Goal: Task Accomplishment & Management: Manage account settings

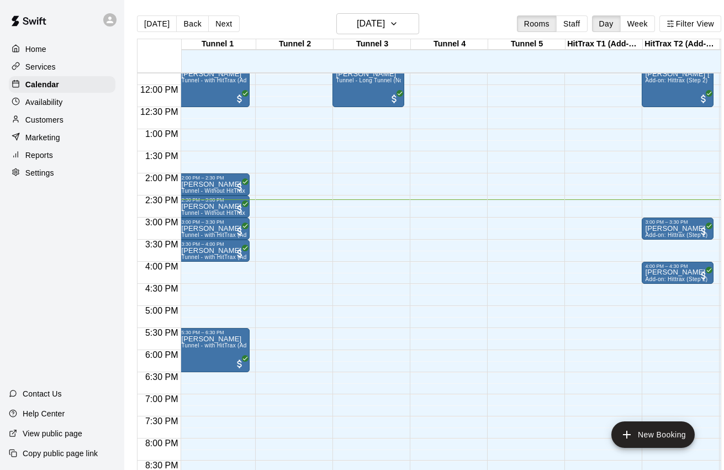
scroll to position [518, 0]
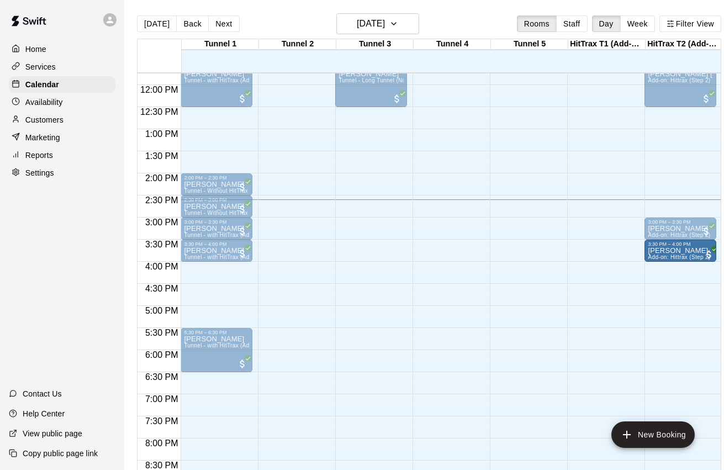
drag, startPoint x: 666, startPoint y: 269, endPoint x: 665, endPoint y: 253, distance: 16.0
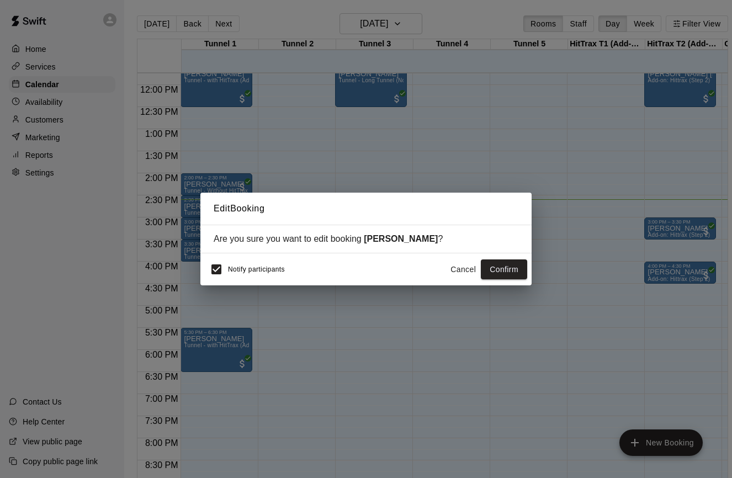
click at [266, 273] on div "Notify participants" at bounding box center [245, 269] width 80 height 23
click at [496, 271] on button "Confirm" at bounding box center [504, 269] width 46 height 20
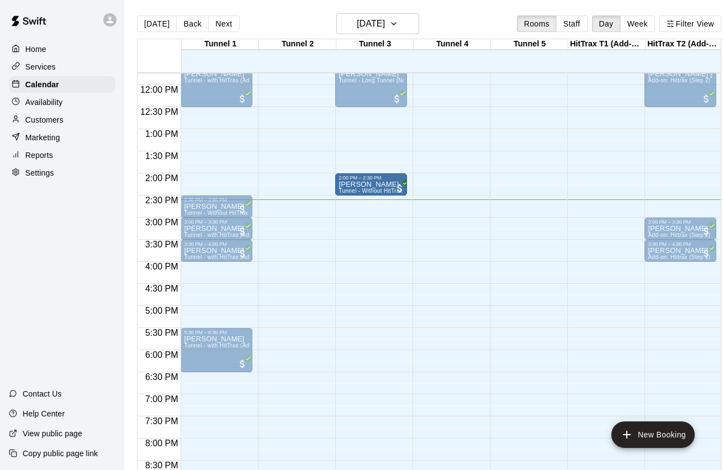
drag, startPoint x: 226, startPoint y: 184, endPoint x: 360, endPoint y: 187, distance: 133.6
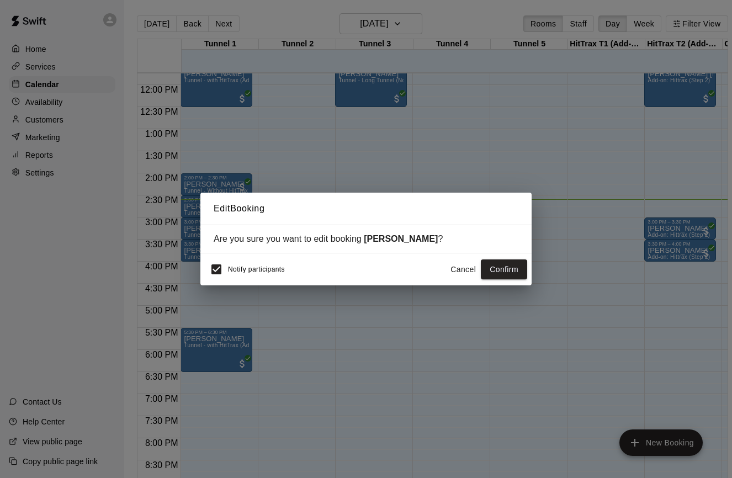
click at [264, 269] on span "Notify participants" at bounding box center [256, 270] width 57 height 8
click at [500, 271] on button "Confirm" at bounding box center [504, 269] width 46 height 20
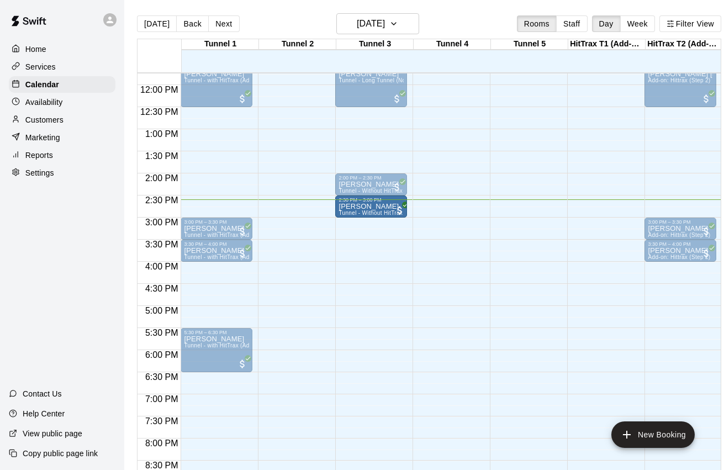
drag, startPoint x: 203, startPoint y: 209, endPoint x: 347, endPoint y: 215, distance: 144.8
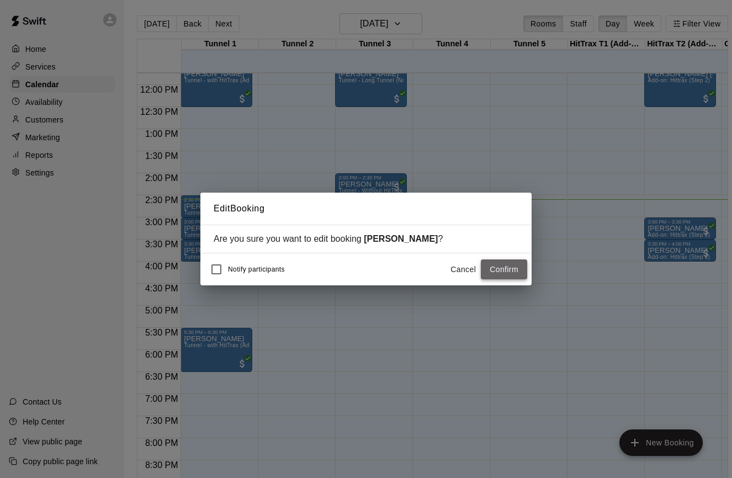
click at [497, 269] on button "Confirm" at bounding box center [504, 269] width 46 height 20
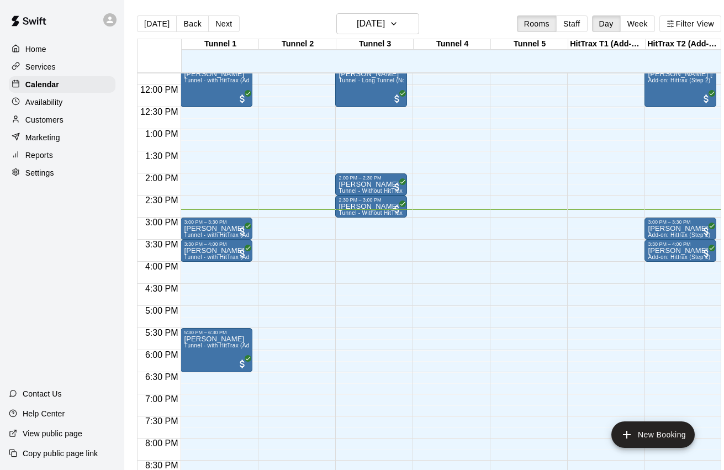
click at [345, 284] on div "12:00 AM – 9:00 AM Closed 11:30 AM – 12:30 PM [PERSON_NAME][GEOGRAPHIC_DATA] - …" at bounding box center [371, 85] width 72 height 1060
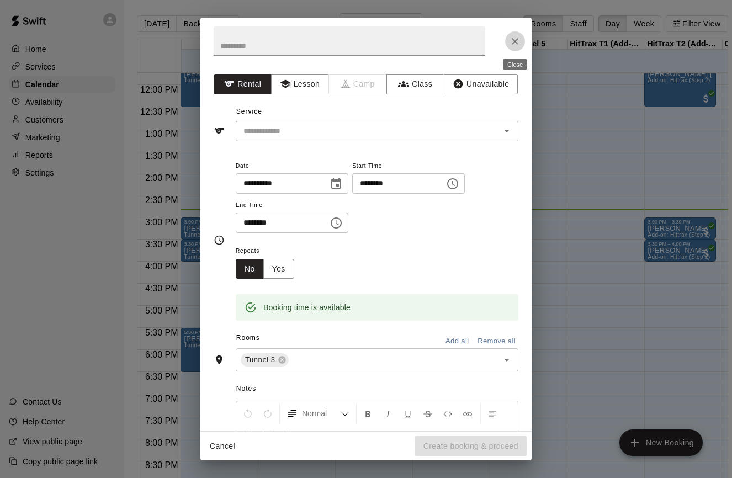
click at [515, 39] on icon "Close" at bounding box center [515, 41] width 11 height 11
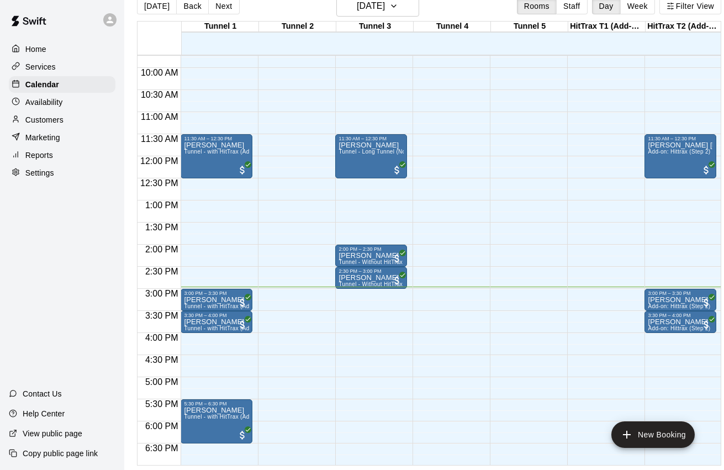
scroll to position [416, 0]
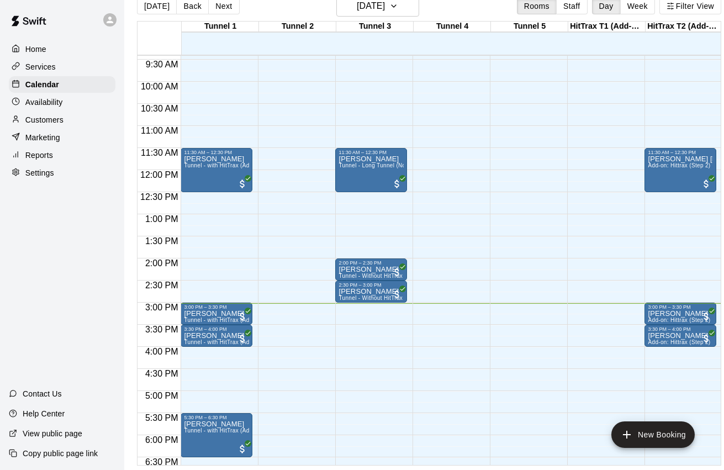
click at [43, 122] on p "Customers" at bounding box center [44, 119] width 38 height 11
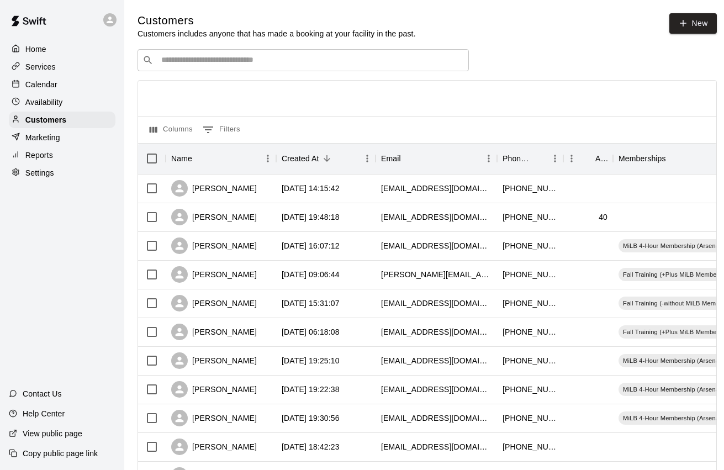
click at [174, 56] on input "Search customers by name or email" at bounding box center [311, 60] width 306 height 11
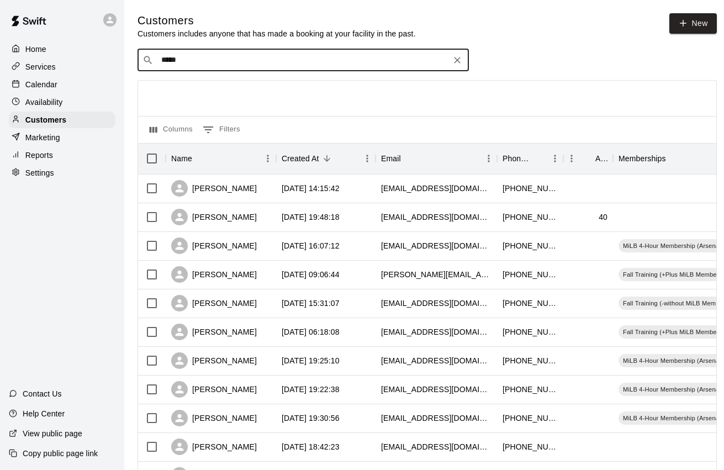
type input "******"
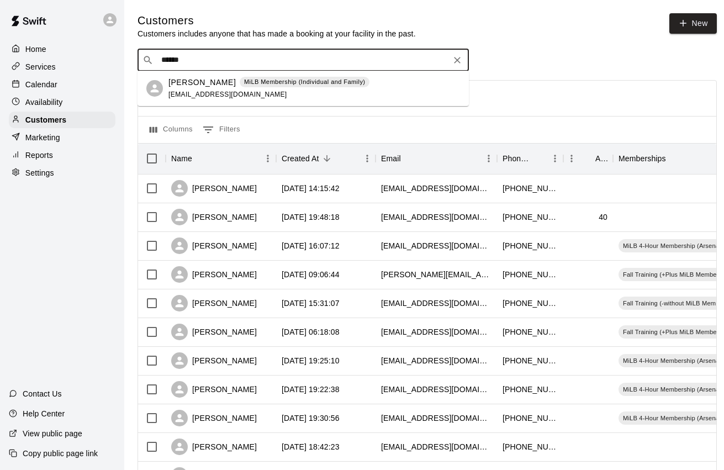
click at [177, 90] on div "[PERSON_NAME] MiLB Membership (Individual and Family) [EMAIL_ADDRESS][DOMAIN_NA…" at bounding box center [268, 89] width 201 height 24
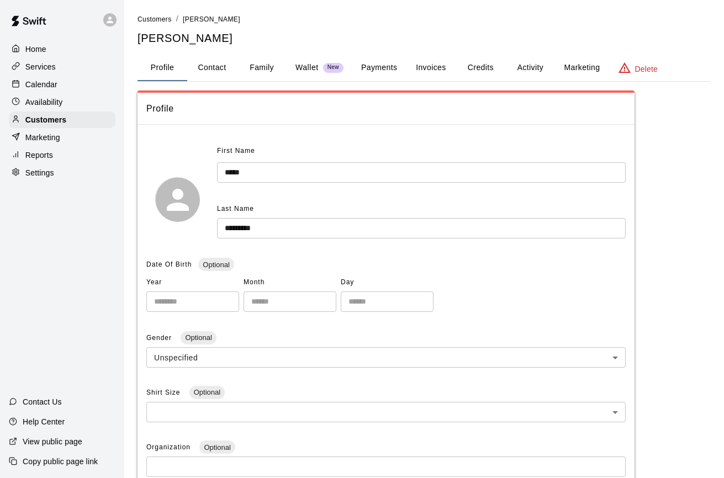
click at [472, 66] on button "Credits" at bounding box center [480, 68] width 50 height 27
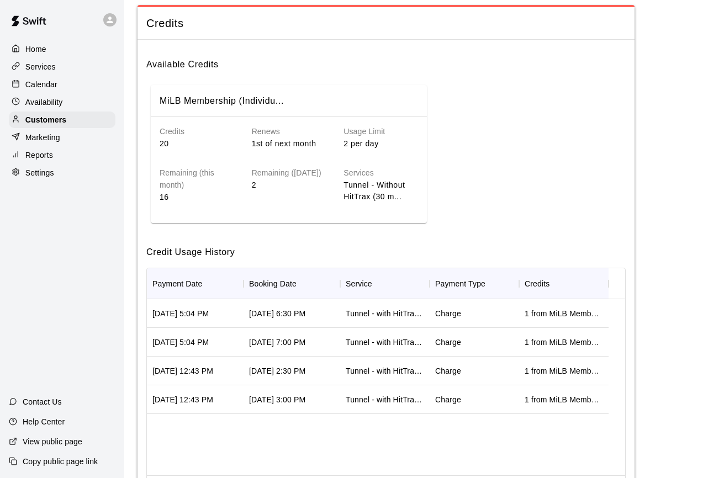
scroll to position [93, 0]
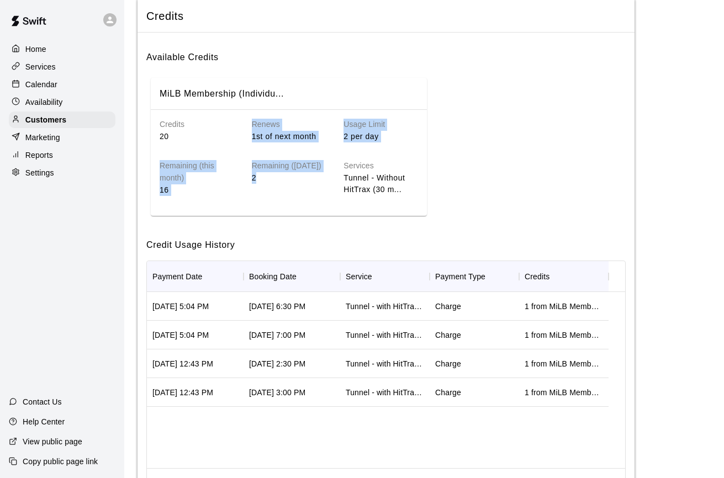
drag, startPoint x: 256, startPoint y: 176, endPoint x: 251, endPoint y: 123, distance: 53.2
click at [251, 123] on div "Credits 20 Renews 1st of next month Usage Limit 2 per day Remaining (this month…" at bounding box center [280, 148] width 276 height 95
click at [187, 131] on p "20" at bounding box center [197, 137] width 75 height 12
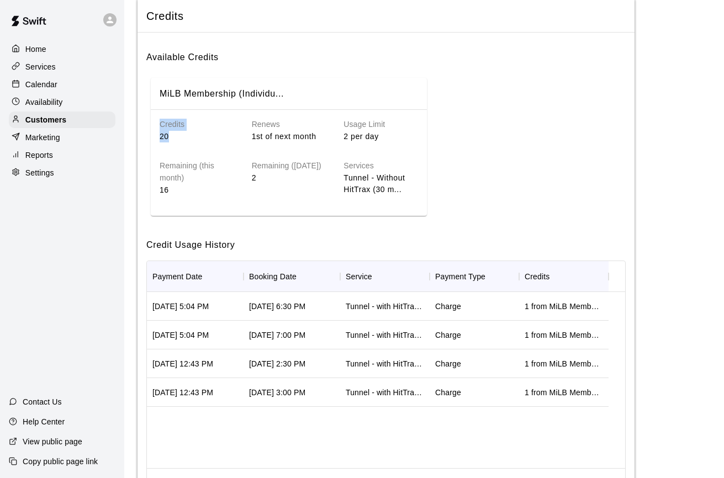
drag, startPoint x: 169, startPoint y: 133, endPoint x: 157, endPoint y: 123, distance: 16.1
click at [157, 123] on div "Credits 20" at bounding box center [188, 121] width 92 height 41
click at [478, 94] on div "MiLB Membership (Individu... Credits 20 Renews 1st of next month Usage Limit 2 …" at bounding box center [385, 146] width 479 height 147
click at [38, 81] on p "Calendar" at bounding box center [41, 84] width 32 height 11
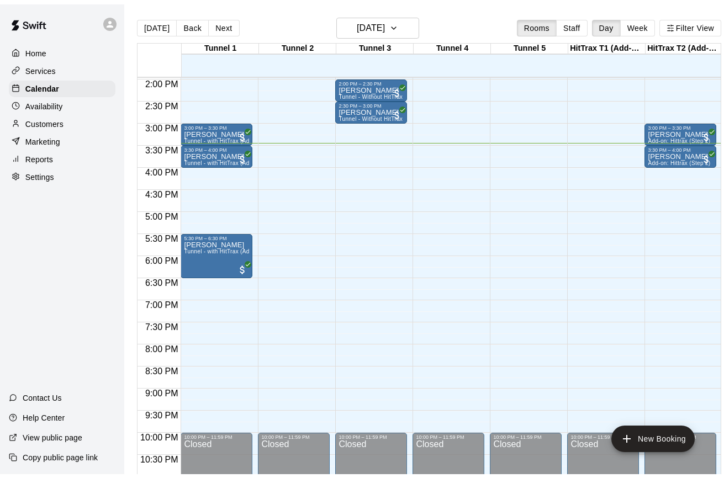
scroll to position [638, 0]
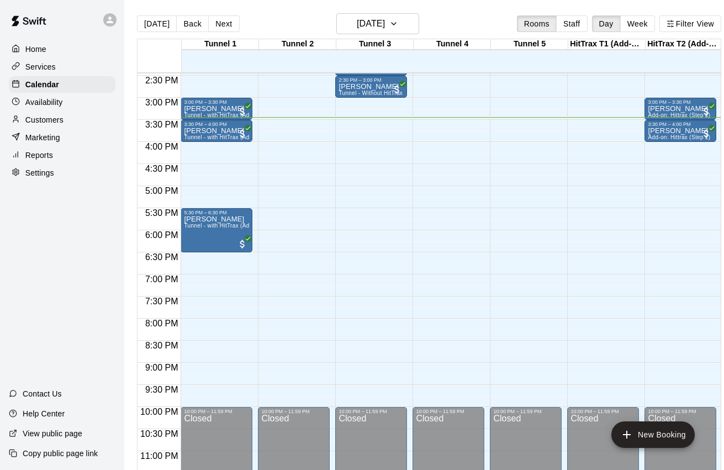
click at [41, 177] on p "Settings" at bounding box center [39, 172] width 29 height 11
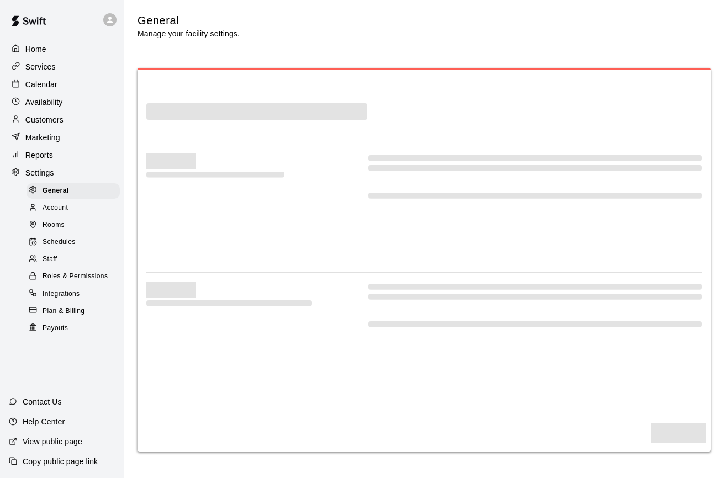
select select "**"
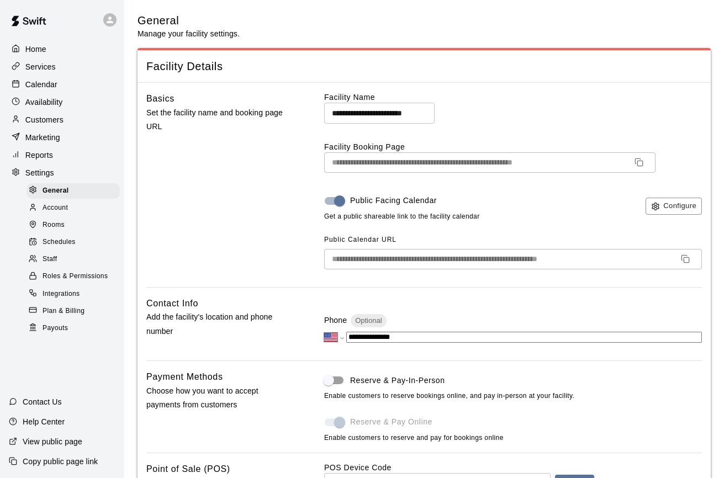
scroll to position [2150, 0]
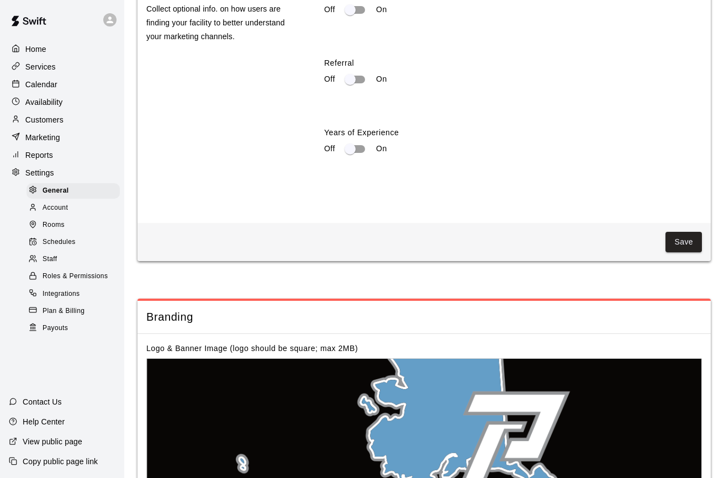
click at [59, 239] on span "Schedules" at bounding box center [59, 242] width 33 height 11
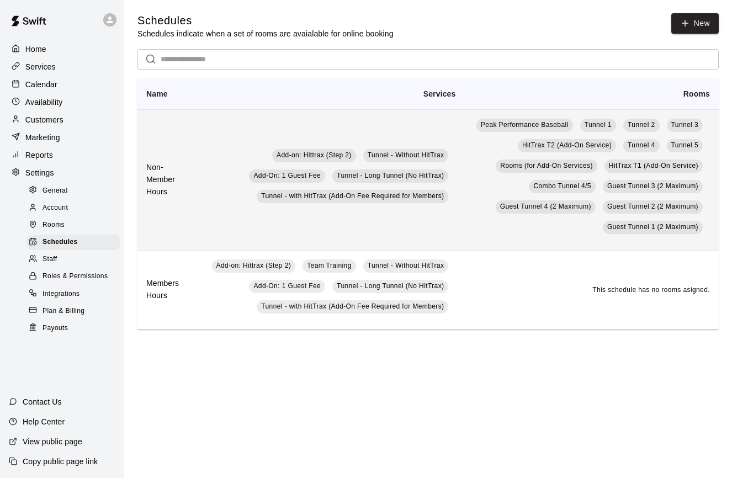
click at [464, 206] on td "Peak Performance Baseball Tunnel 1 Tunnel 2 Tunnel 3 HitTrax T2 (Add-On Service…" at bounding box center [591, 179] width 255 height 141
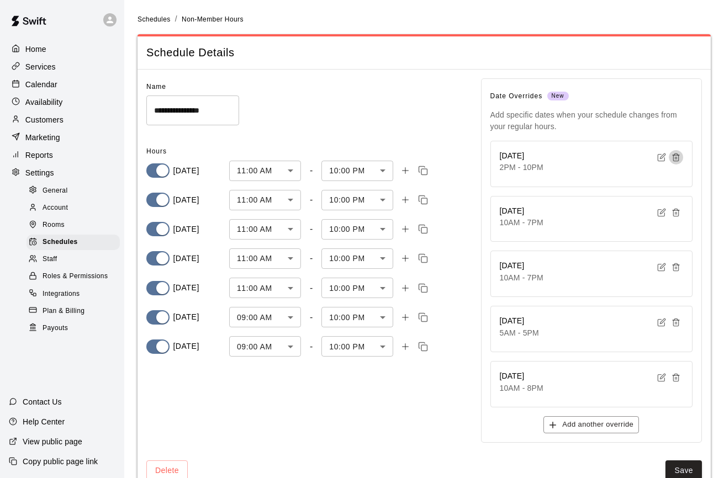
click at [677, 155] on icon "button" at bounding box center [675, 157] width 9 height 9
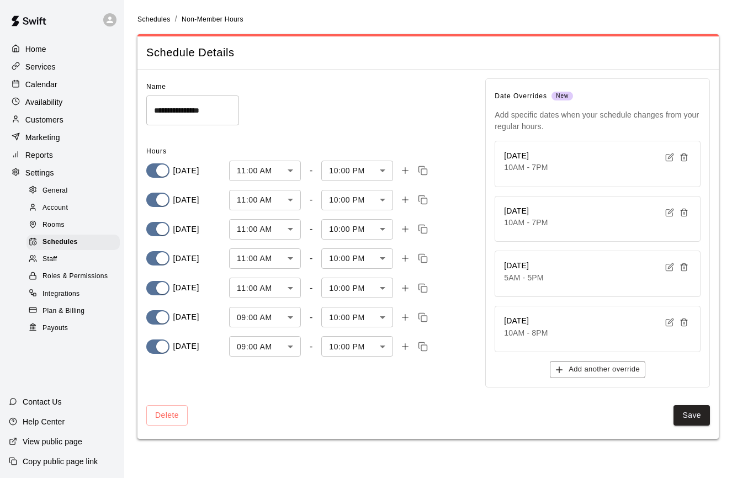
click at [683, 157] on line "button" at bounding box center [683, 158] width 0 height 2
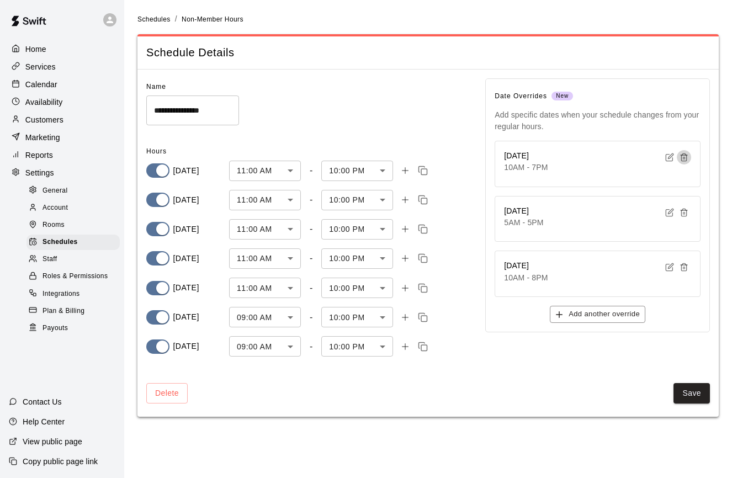
click at [685, 157] on line "button" at bounding box center [685, 158] width 0 height 2
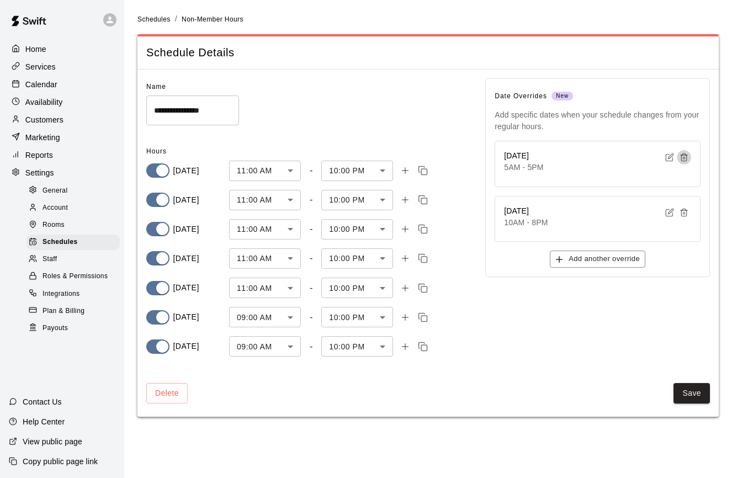
click at [685, 157] on line "button" at bounding box center [685, 158] width 0 height 2
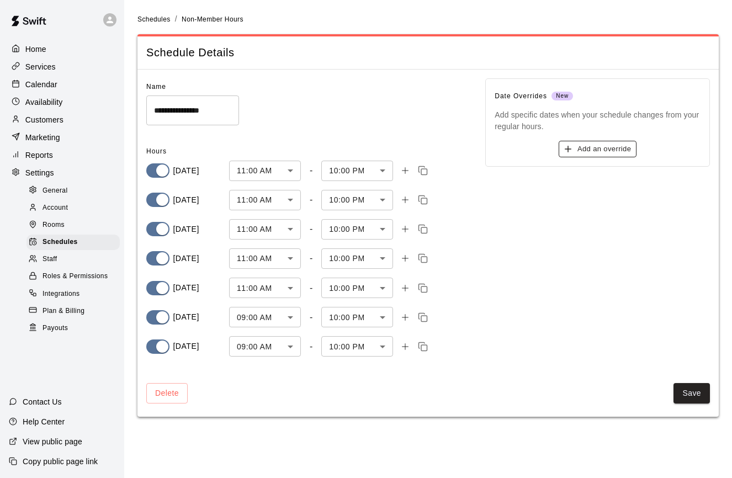
click at [617, 150] on button "Add an override" at bounding box center [598, 149] width 78 height 17
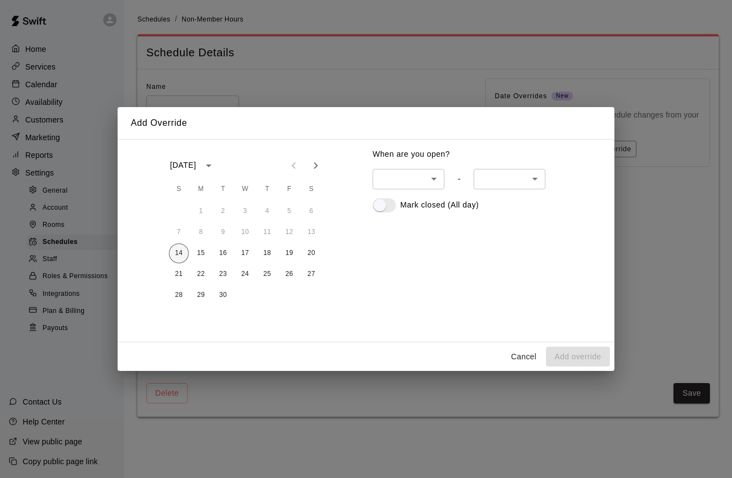
click at [183, 251] on button "14" at bounding box center [179, 253] width 20 height 20
click at [438, 181] on body "**********" at bounding box center [366, 215] width 732 height 430
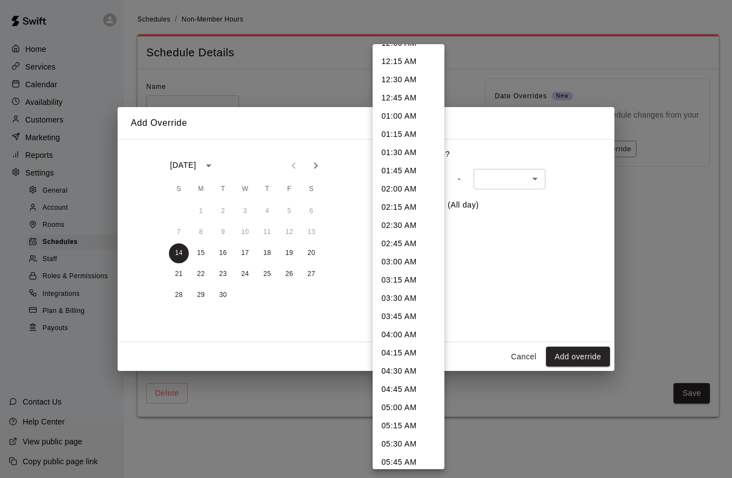
scroll to position [22, 0]
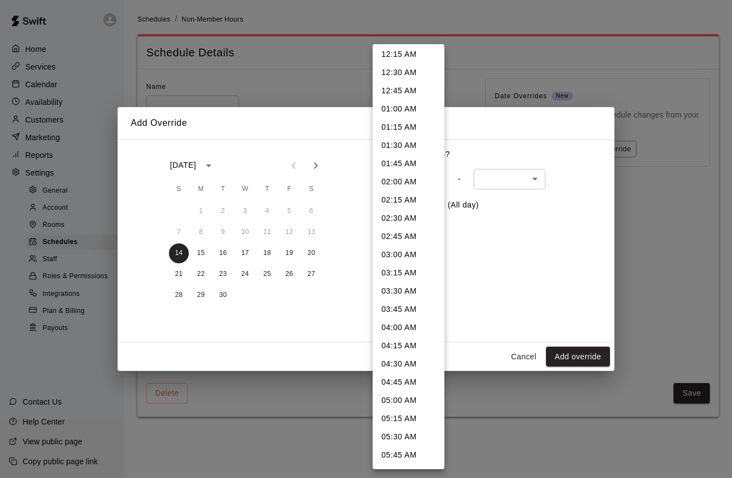
click at [400, 399] on li "05:00 AM" at bounding box center [409, 400] width 72 height 18
type input "***"
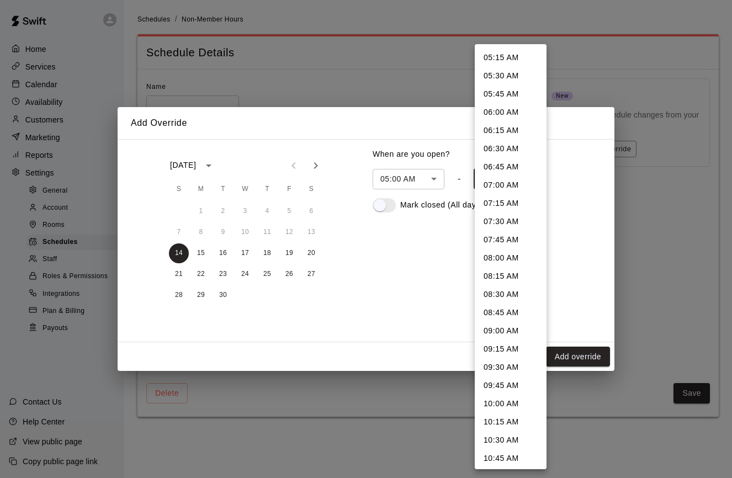
click at [520, 185] on body "**********" at bounding box center [366, 215] width 732 height 430
click at [431, 175] on div at bounding box center [366, 239] width 732 height 478
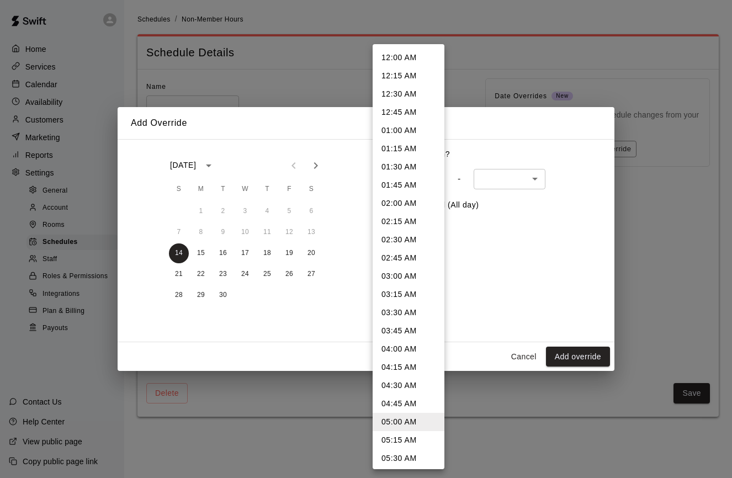
click at [431, 175] on body "**********" at bounding box center [366, 215] width 732 height 430
drag, startPoint x: 489, startPoint y: 184, endPoint x: 498, endPoint y: 181, distance: 9.4
click at [489, 183] on div at bounding box center [366, 239] width 732 height 478
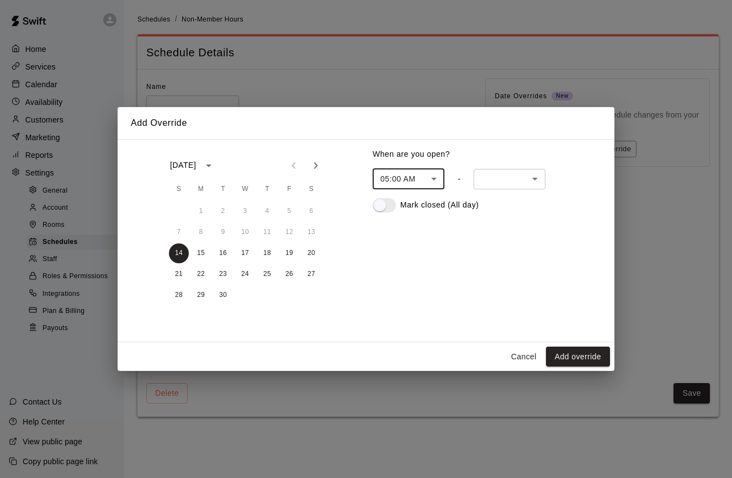
click at [503, 181] on div "12:00 AM 12:15 AM 12:30 AM 12:45 AM 01:00 AM 01:15 AM 01:30 AM 01:45 AM 02:00 A…" at bounding box center [366, 239] width 732 height 478
click at [517, 178] on body "**********" at bounding box center [366, 215] width 732 height 430
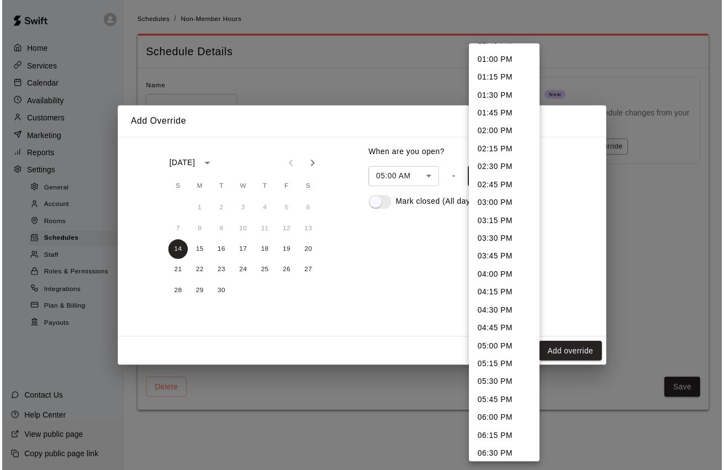
scroll to position [569, 0]
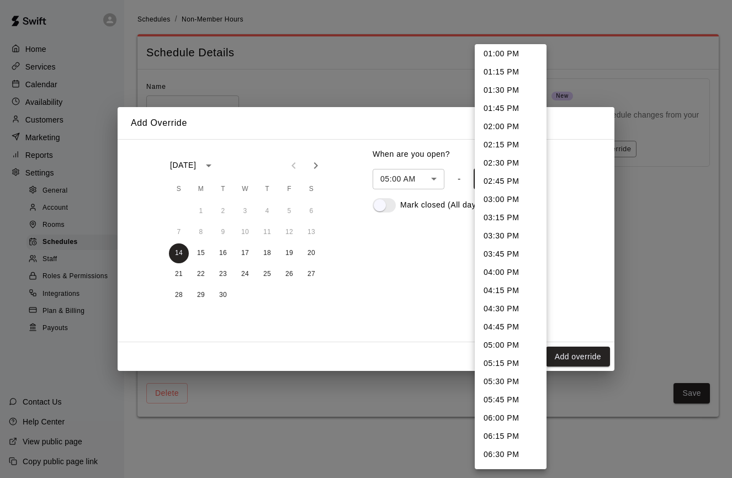
click at [511, 342] on li "05:00 PM" at bounding box center [511, 345] width 72 height 18
type input "****"
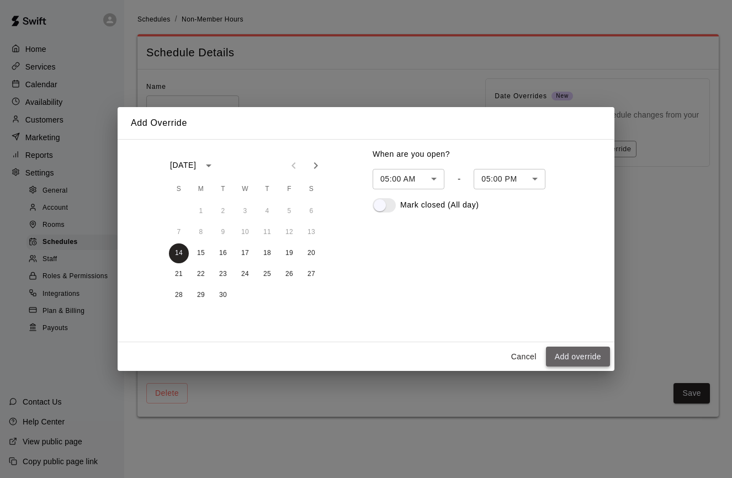
click at [554, 356] on button "Add override" at bounding box center [578, 357] width 64 height 20
type input "******"
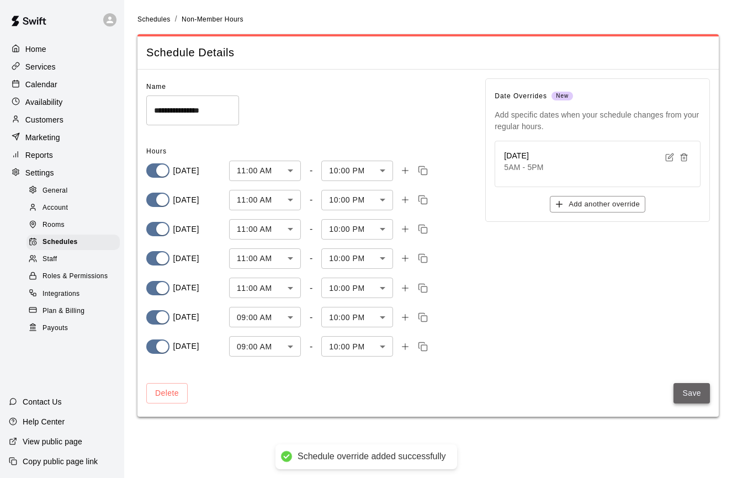
click at [690, 386] on button "Save" at bounding box center [692, 393] width 36 height 20
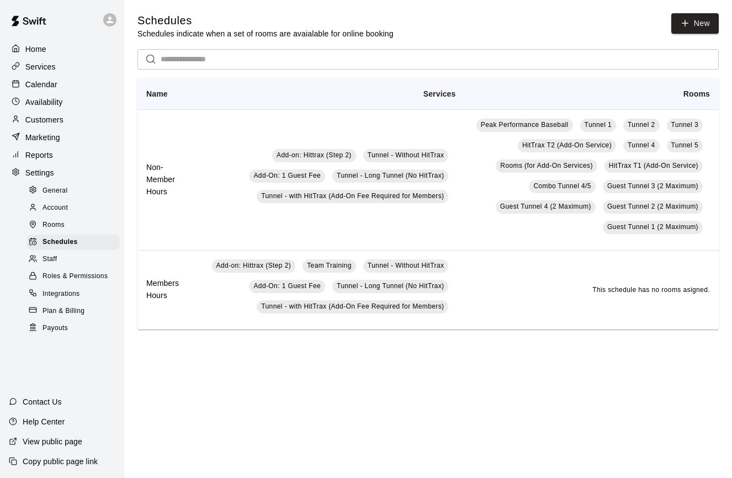
click at [36, 84] on p "Calendar" at bounding box center [41, 84] width 32 height 11
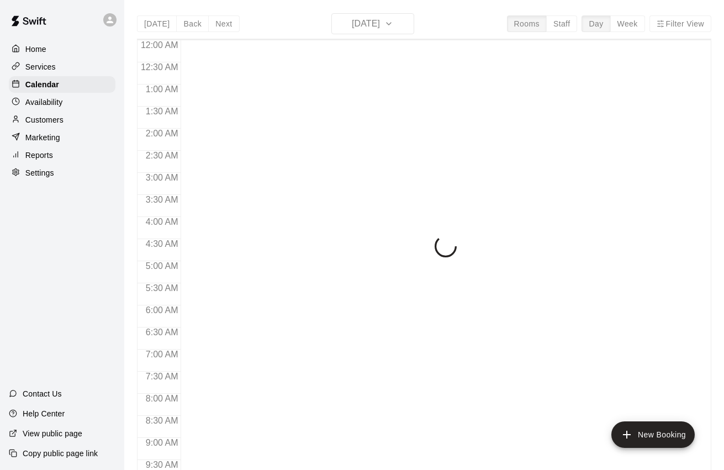
scroll to position [610, 0]
